Goal: Task Accomplishment & Management: Use online tool/utility

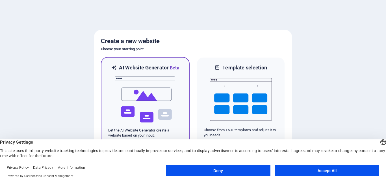
click at [149, 82] on img at bounding box center [145, 100] width 62 height 57
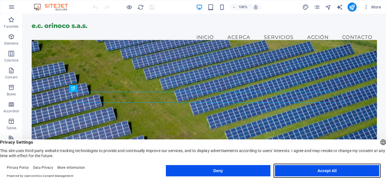
click at [313, 174] on button "Accept All" at bounding box center [327, 170] width 104 height 11
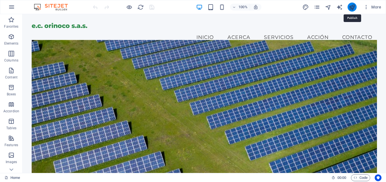
click at [349, 6] on icon "publish" at bounding box center [352, 7] width 7 height 7
